Goal: Task Accomplishment & Management: Use online tool/utility

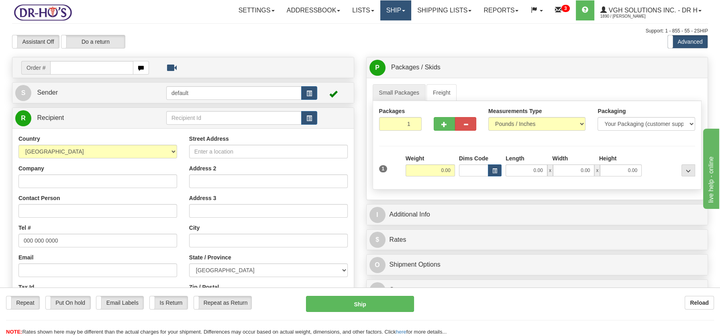
click at [388, 6] on link "Ship" at bounding box center [395, 10] width 31 height 20
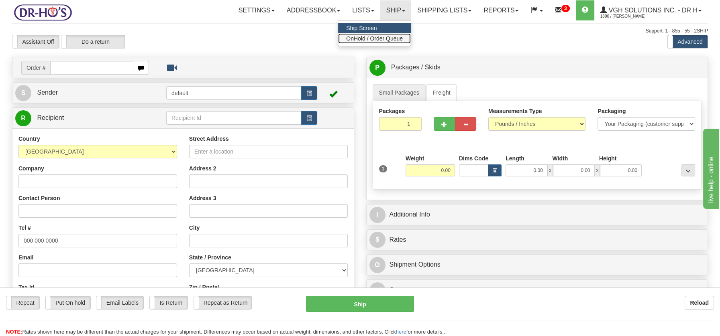
click at [381, 38] on span "OnHold / Order Queue" at bounding box center [374, 38] width 57 height 6
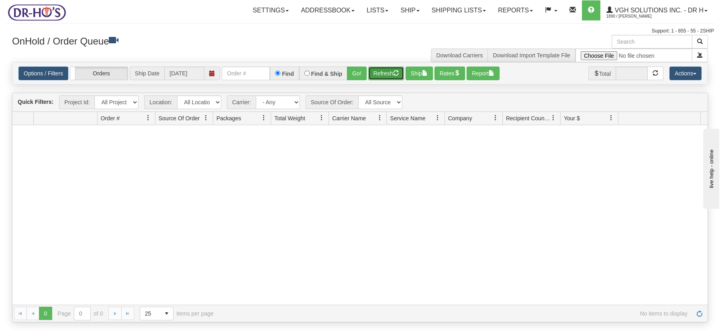
click at [385, 71] on button "Refresh" at bounding box center [386, 74] width 36 height 14
click at [380, 73] on button "Refresh" at bounding box center [386, 74] width 36 height 14
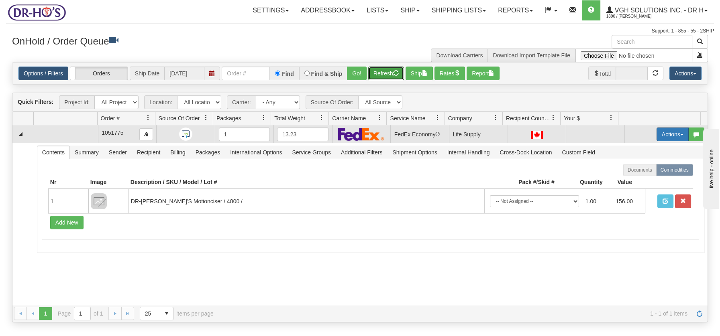
click at [680, 134] on span "button" at bounding box center [681, 135] width 3 height 2
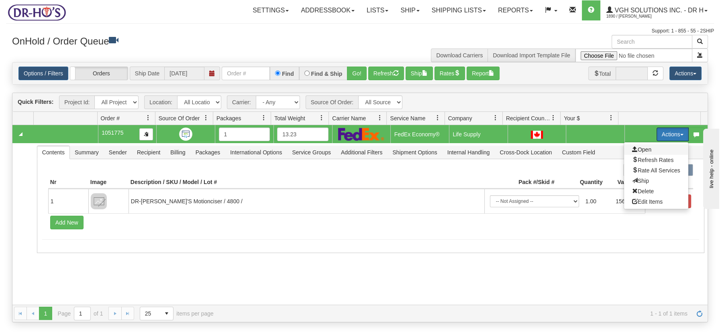
click at [635, 148] on span "Open" at bounding box center [641, 149] width 19 height 6
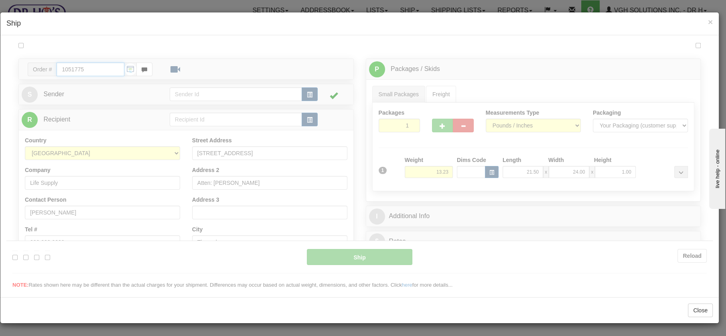
type input "20"
type input "09:27"
type input "16:00"
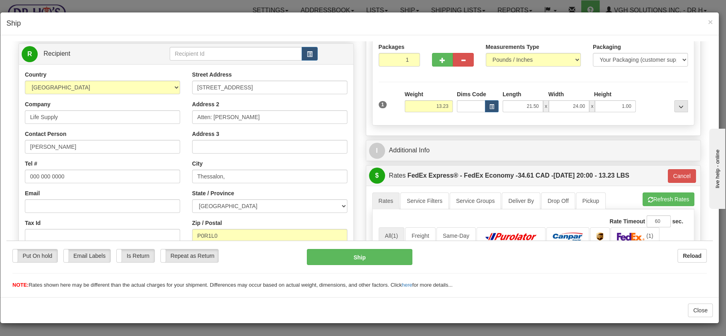
scroll to position [71, 0]
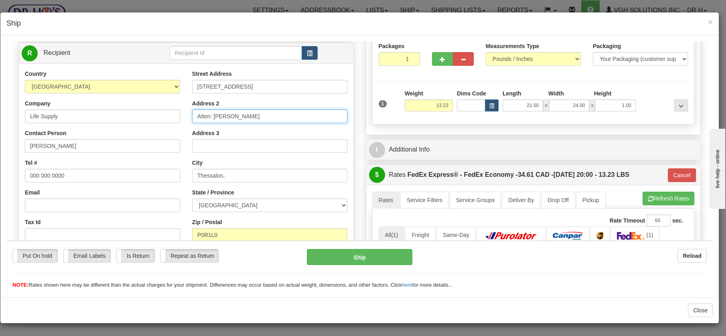
drag, startPoint x: 211, startPoint y: 116, endPoint x: 246, endPoint y: 114, distance: 35.0
click at [246, 114] on input "Atten: Diane Baugh" at bounding box center [269, 116] width 155 height 14
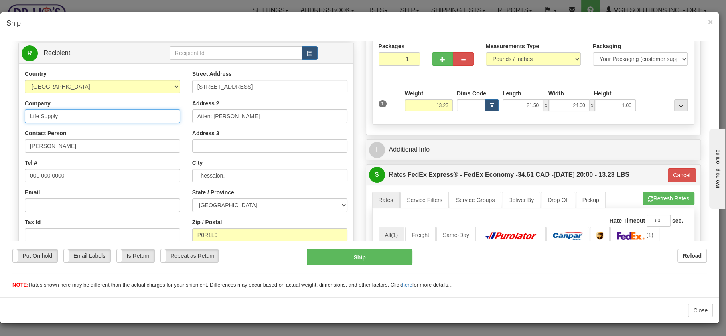
drag, startPoint x: 76, startPoint y: 114, endPoint x: 27, endPoint y: 114, distance: 49.4
click at [27, 114] on input "Life Supply" at bounding box center [102, 116] width 155 height 14
paste input "Diane Baugh"
type input "Diane Baugh"
drag, startPoint x: 70, startPoint y: 144, endPoint x: 9, endPoint y: 137, distance: 61.4
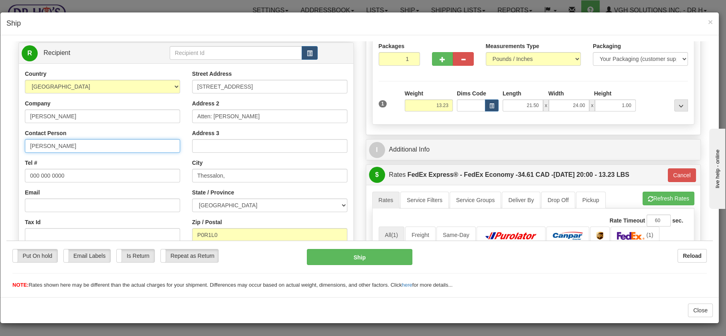
click at [9, 137] on div "Please wait... Attention! Ok Add to Bidding... Preview Custom Documents Preview…" at bounding box center [359, 243] width 707 height 547
drag, startPoint x: 253, startPoint y: 116, endPoint x: 173, endPoint y: 120, distance: 80.0
click at [173, 120] on div "Country AFGHANISTAN ALAND ISLANDS ALBANIA ALGERIA AMERICAN SAMOA ANDORRA ANGOLA…" at bounding box center [186, 177] width 335 height 216
drag, startPoint x: 69, startPoint y: 172, endPoint x: 17, endPoint y: 178, distance: 52.5
click at [17, 178] on div "Order # 1051775 S" at bounding box center [186, 169] width 348 height 354
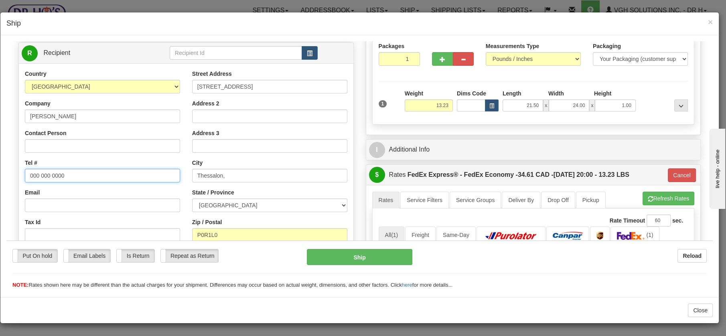
paste input "3653248424"
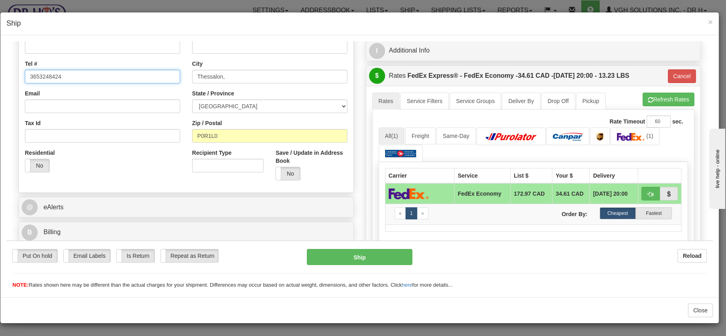
scroll to position [169, 0]
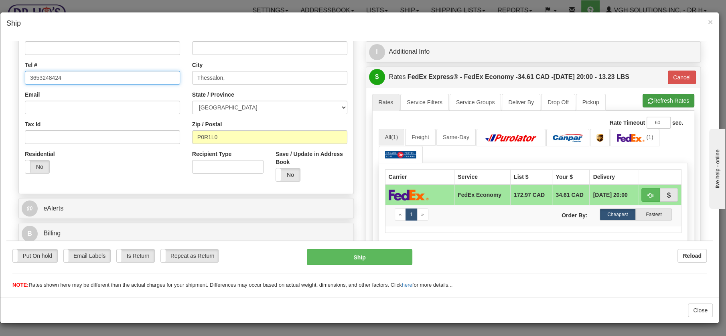
type input "3653248424"
click at [650, 96] on button "Refresh Rates" at bounding box center [669, 101] width 52 height 14
type input "20"
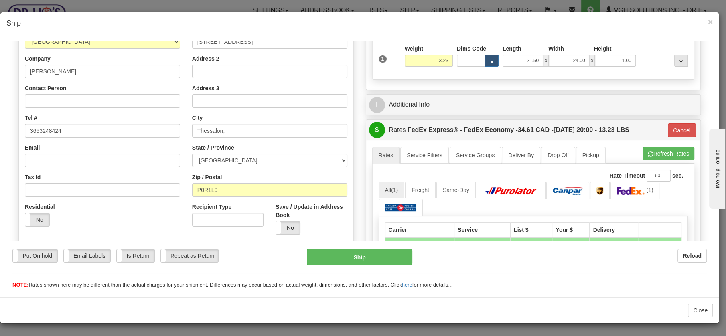
scroll to position [101, 0]
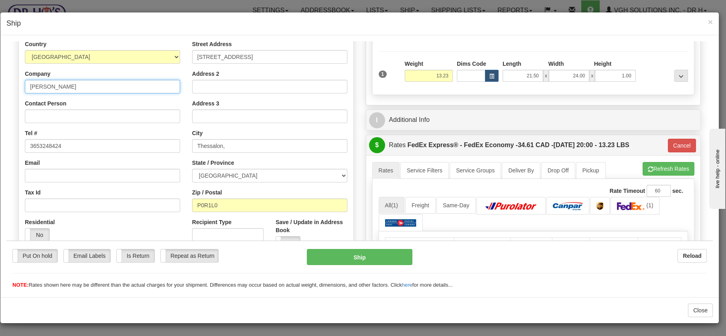
drag, startPoint x: 69, startPoint y: 85, endPoint x: 20, endPoint y: 85, distance: 49.4
click at [19, 85] on div "Country AFGHANISTAN ALAND ISLANDS ALBANIA ALGERIA AMERICAN SAMOA ANDORRA ANGOLA…" at bounding box center [102, 144] width 167 height 208
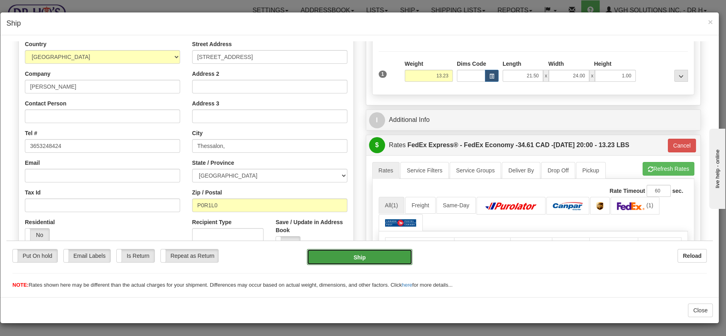
click at [348, 256] on button "Ship" at bounding box center [360, 257] width 106 height 16
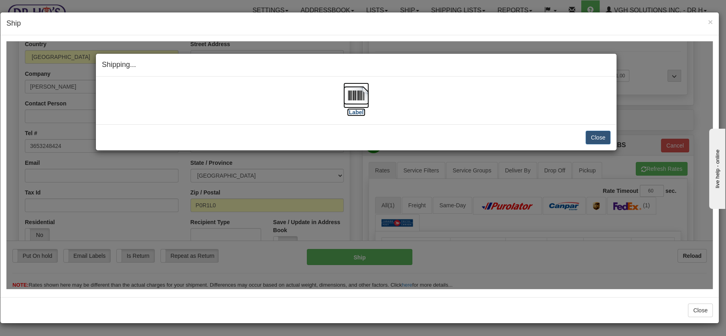
click at [356, 98] on img at bounding box center [357, 95] width 26 height 26
click at [600, 132] on button "Close" at bounding box center [598, 137] width 25 height 14
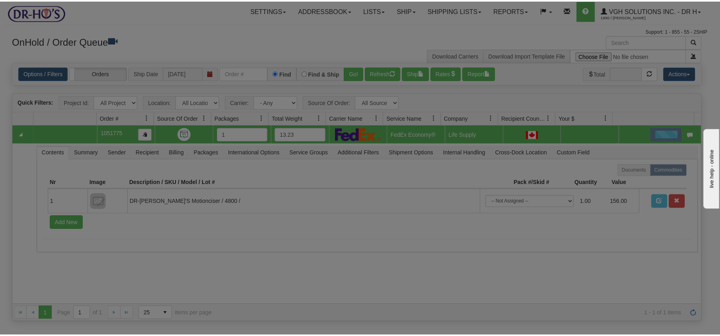
scroll to position [0, 0]
